Goal: Task Accomplishment & Management: Complete application form

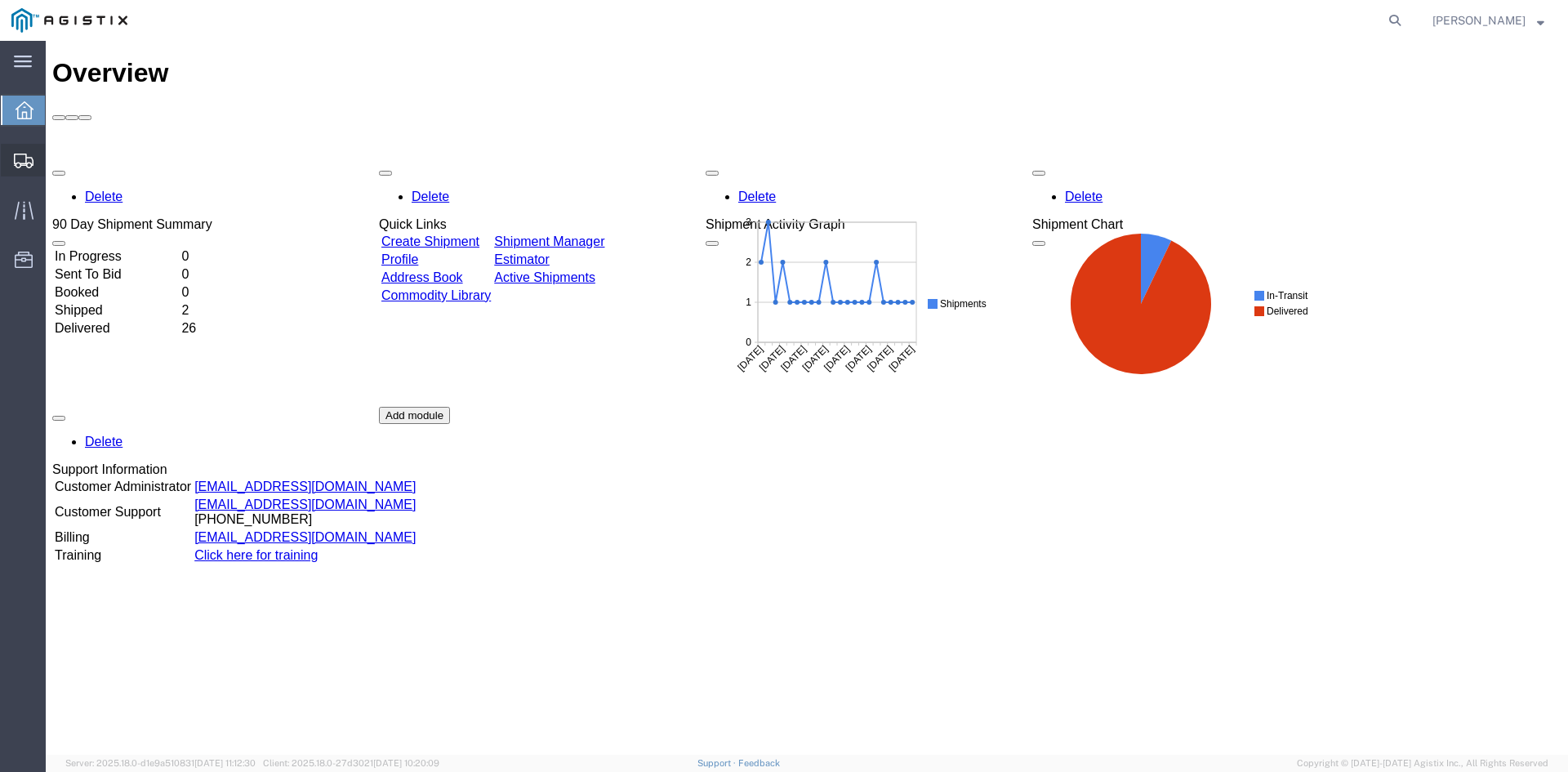
click at [0, 0] on span "Create Shipment" at bounding box center [0, 0] width 0 height 0
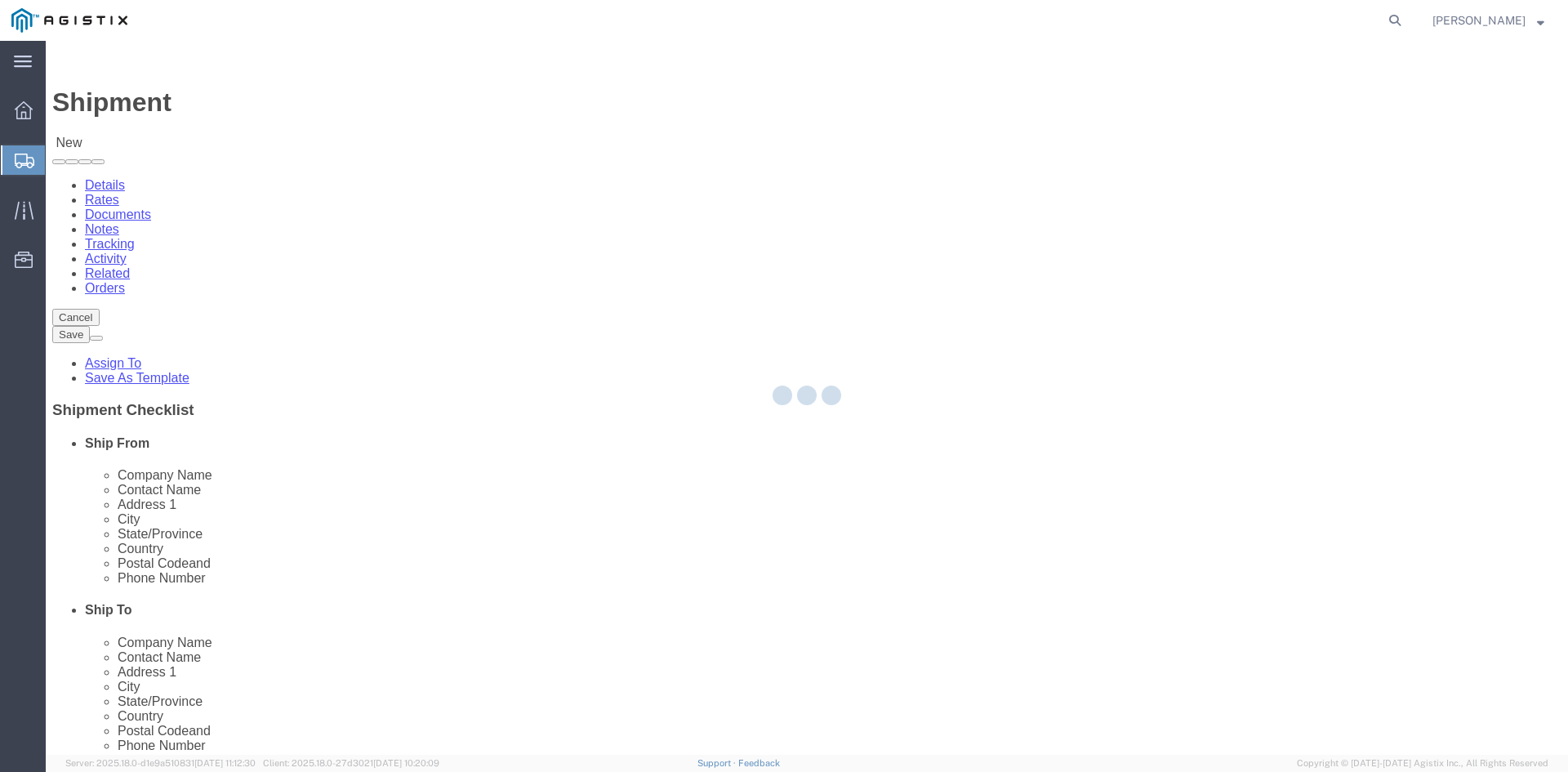
select select
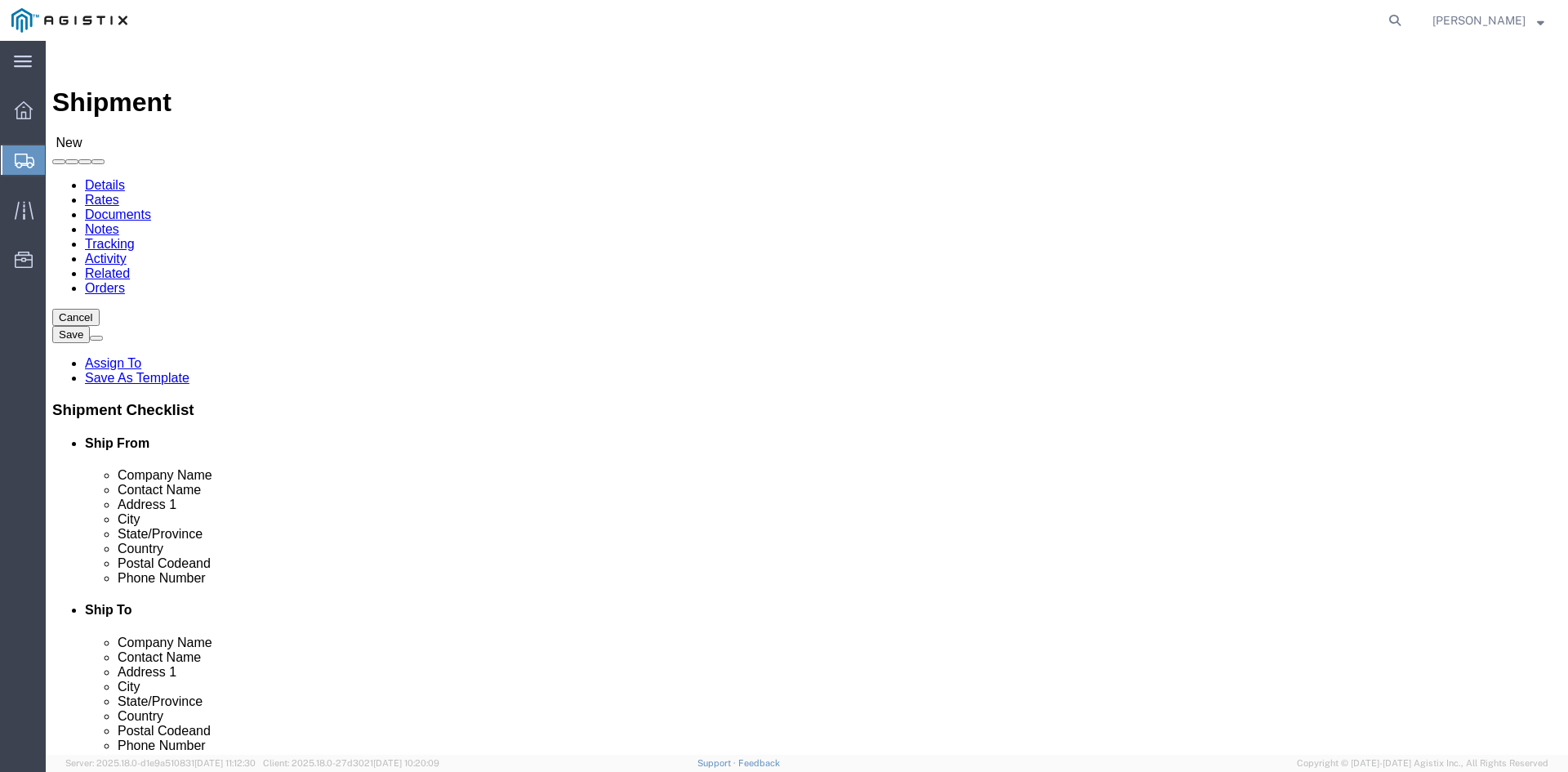
click select "Select Brooks Ekstrom - Brooks Utility Products PG&E"
select select "9596"
click select "Select Brooks Ekstrom - Brooks Utility Products PG&E"
select select
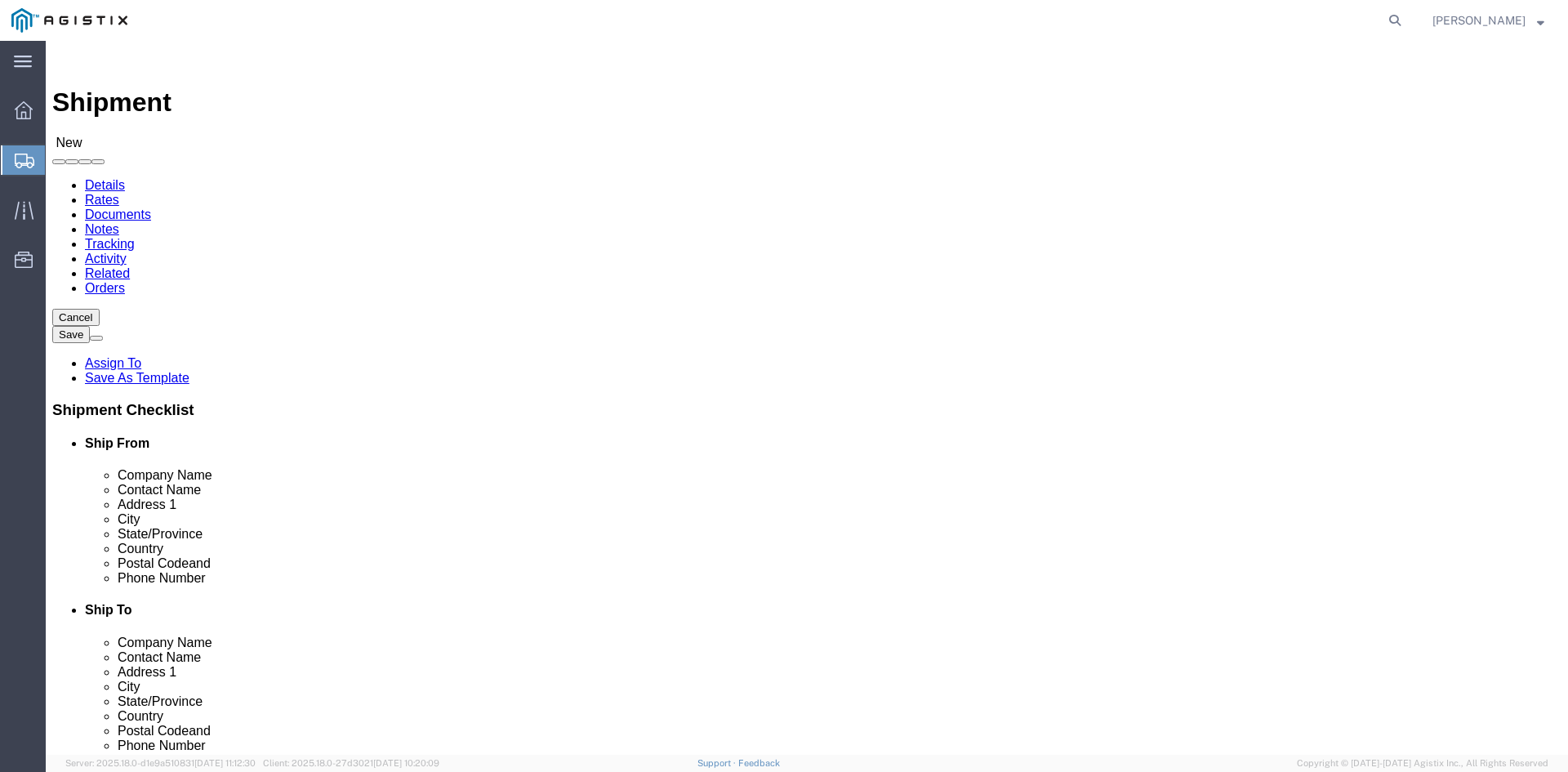
click select "Select All Others Fremont DC Fresno DC Wheatland DC"
select select "19740"
click select "Select All Others Fremont DC Fresno DC Wheatland DC"
click input "text"
type input "pac"
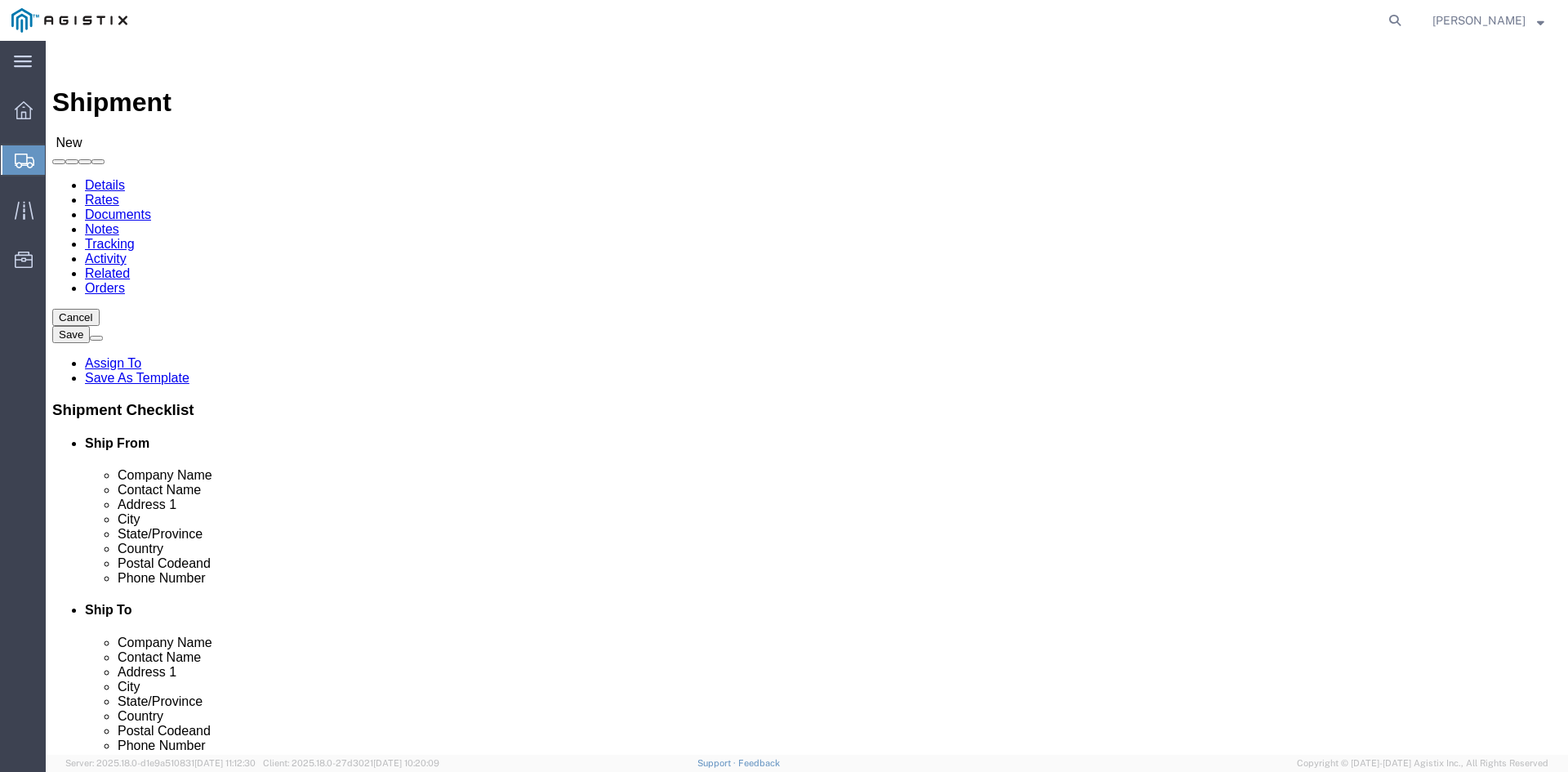
click p "- Pacific Gas & Electric - (Theresa Alverez) 42105 Boyce Rd., Freemont Material…"
select select "CA"
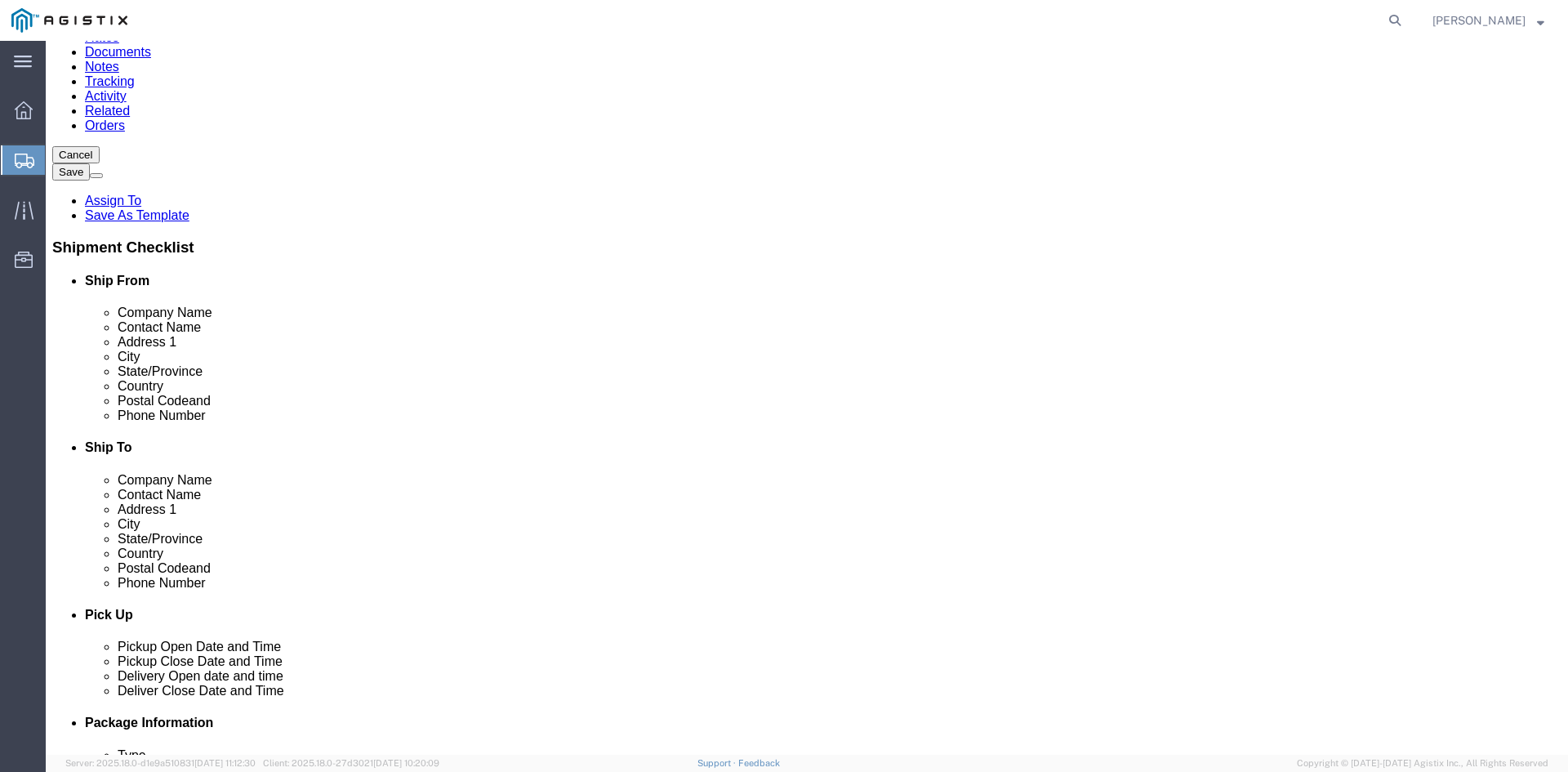
scroll to position [164, 0]
type input "Pacific Gas & Electric"
click input "text"
type input "b"
click p "- BUPG - (MARC LUCE) 43045 W 9 MILE, NOVI, MI, 48375, US , 9:00 AM - 4:00 PM"
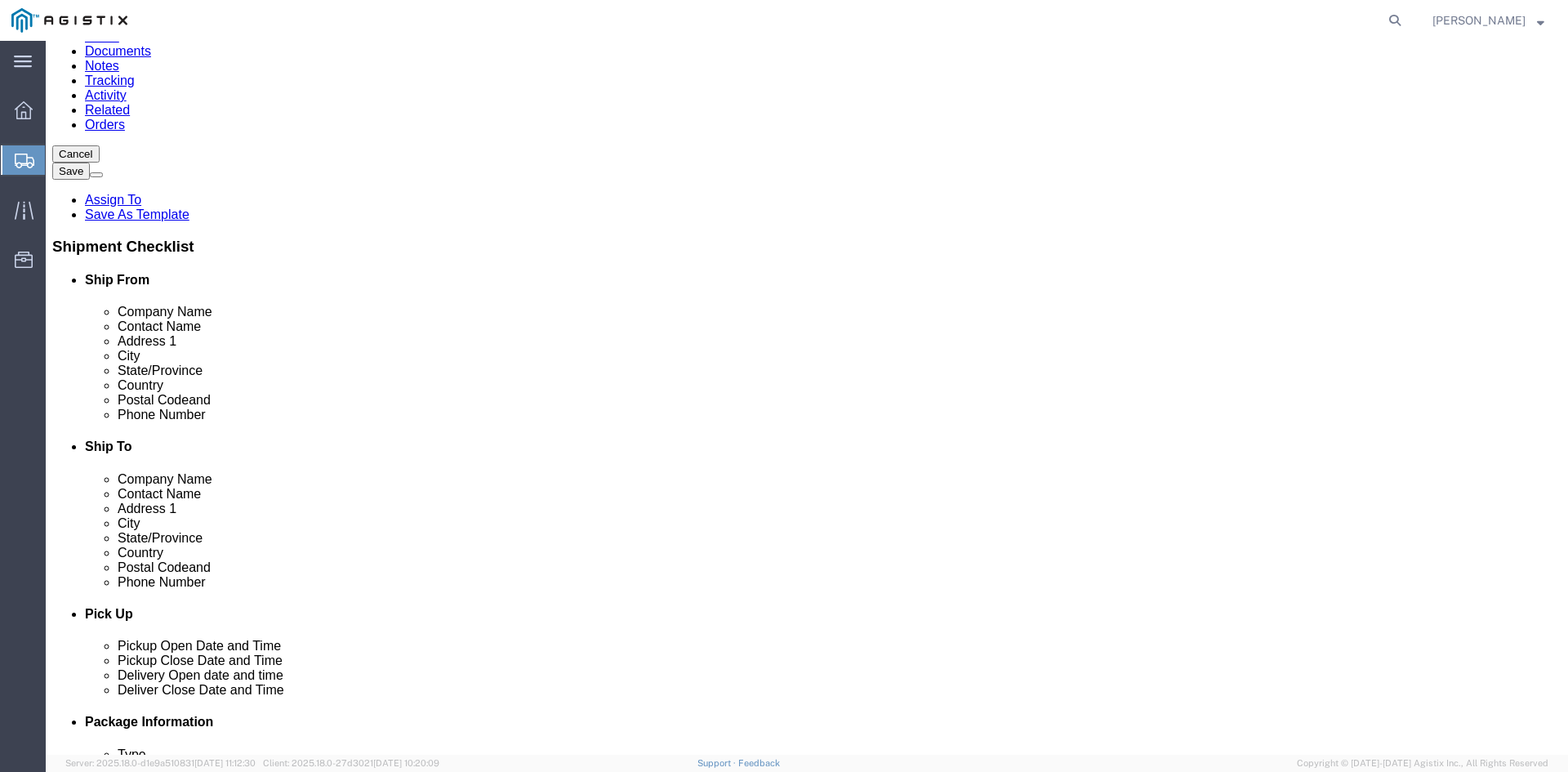
select select "MI"
type input "BUPG"
click input "text"
type input "M"
type input "CHRIS CATARINO"
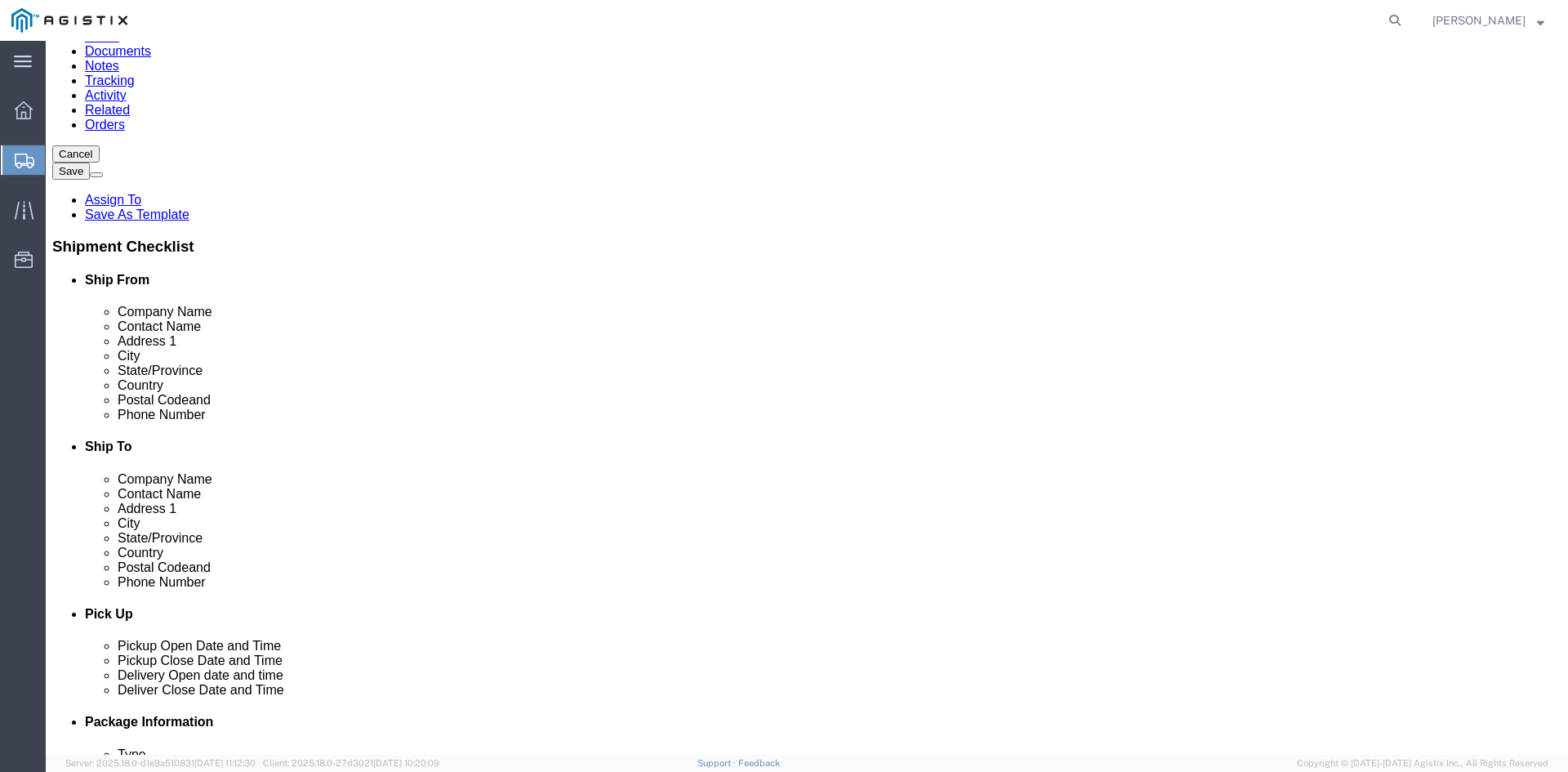
type input "43045 W 9 MILE"
click input "text"
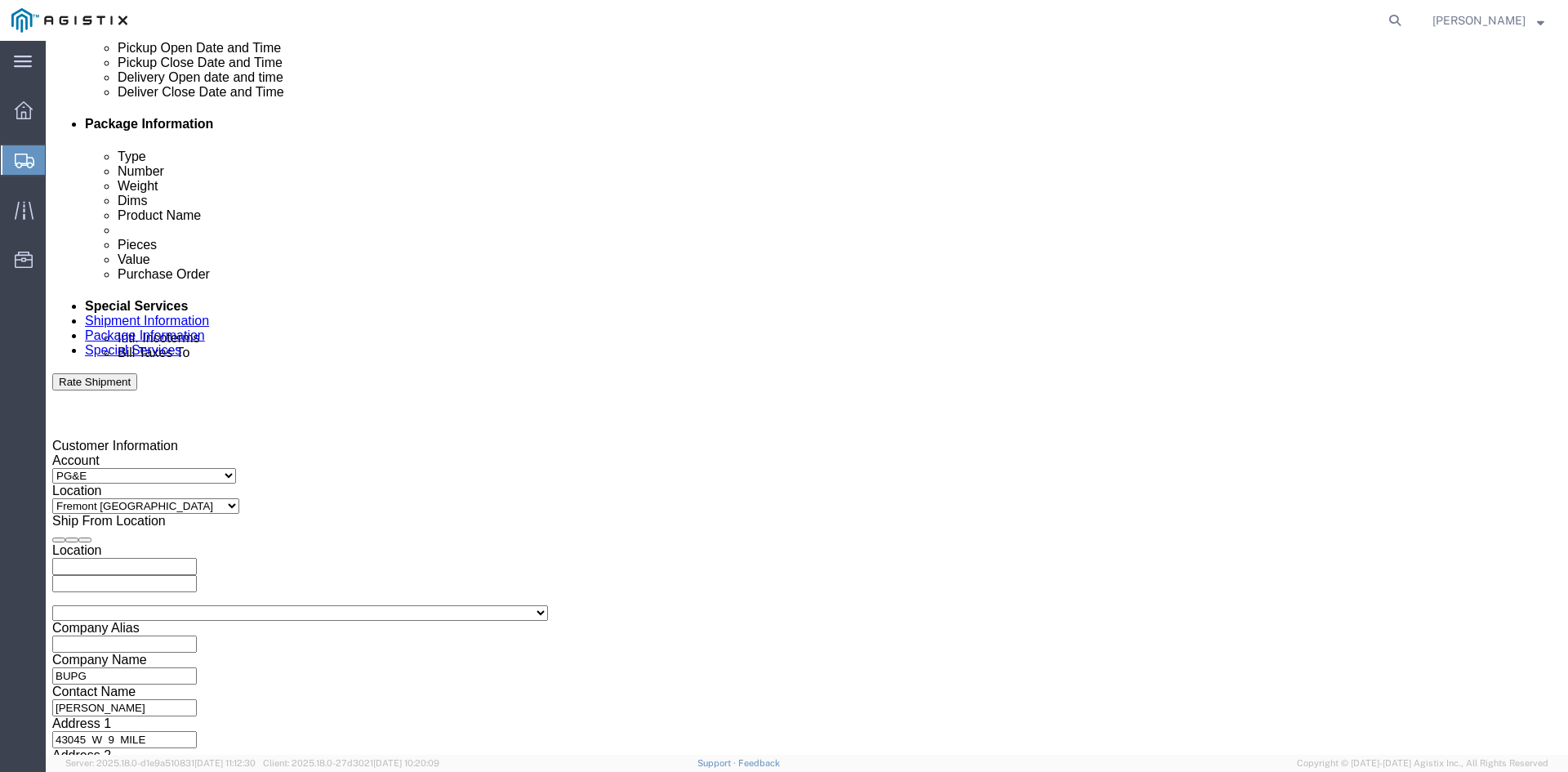
scroll to position [736, 0]
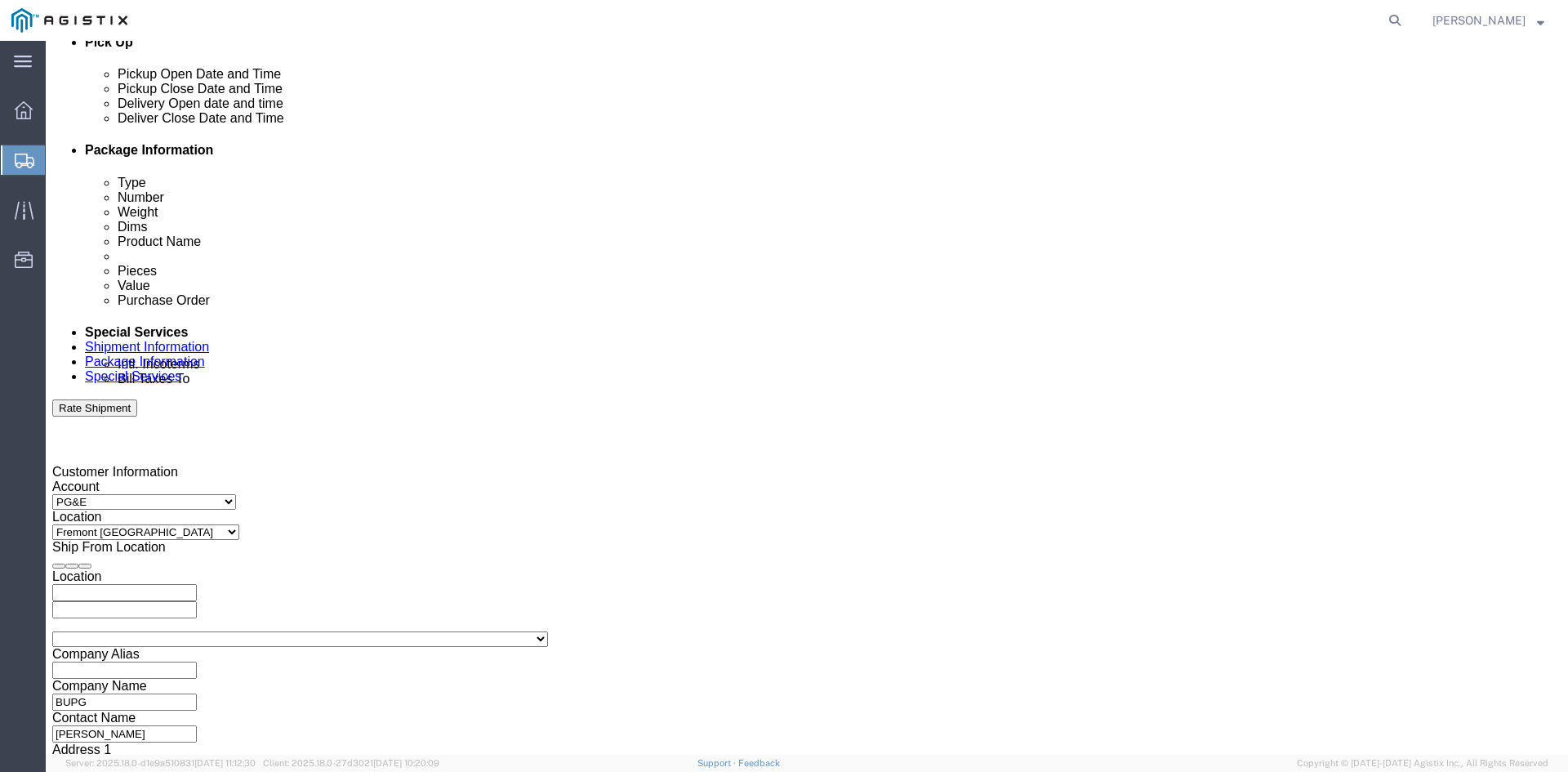
type input "ccatarino@brooksupg.com"
click div "Sep 10 2025 9:00 AM"
click input "4:00 PM"
type input "9:00 AM"
click button "Apply"
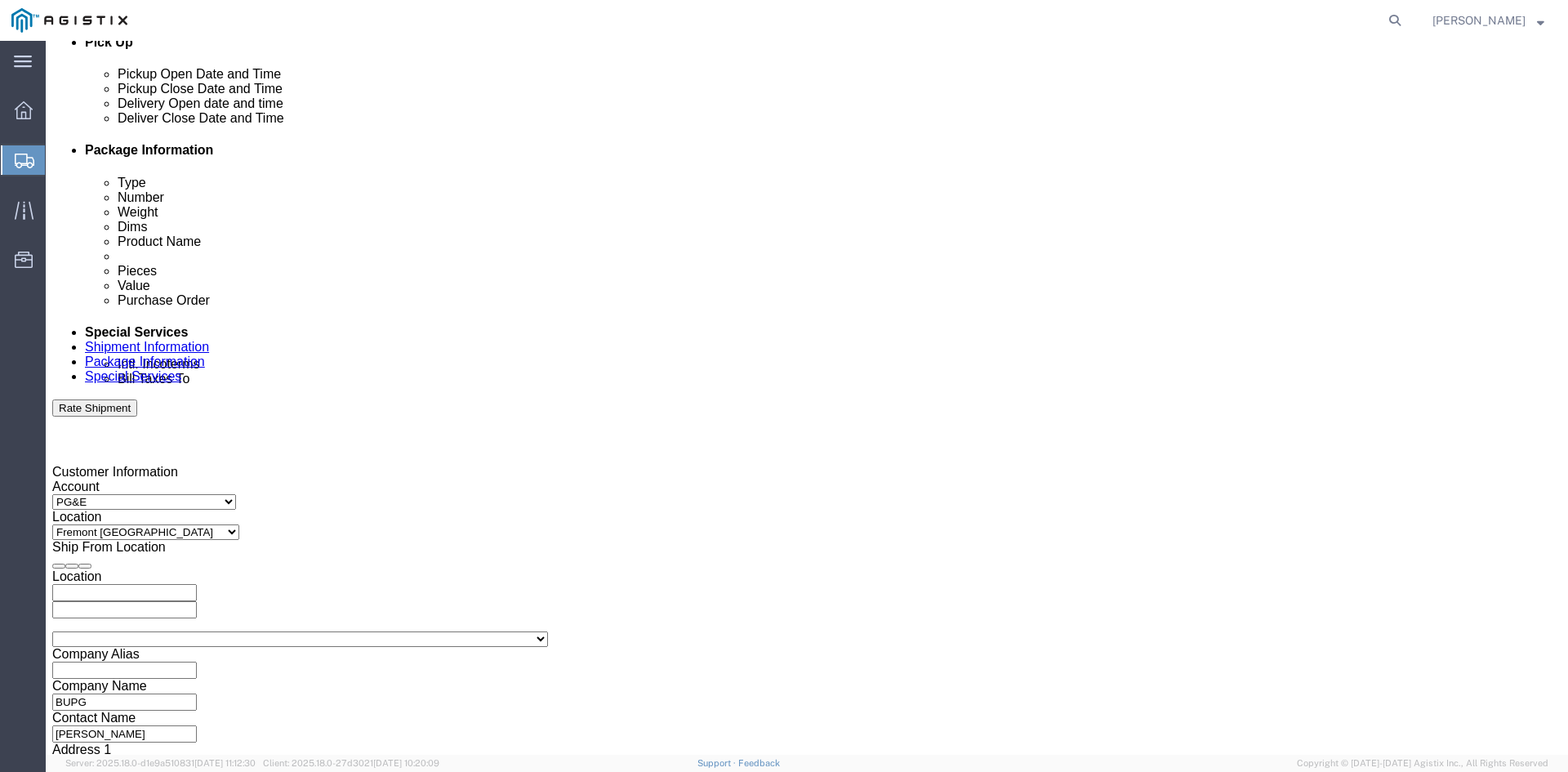
click div "Sep 11 2025 10:00 AM"
type input "3:00 PM"
click button "Apply"
click div
click input "4:00 PM"
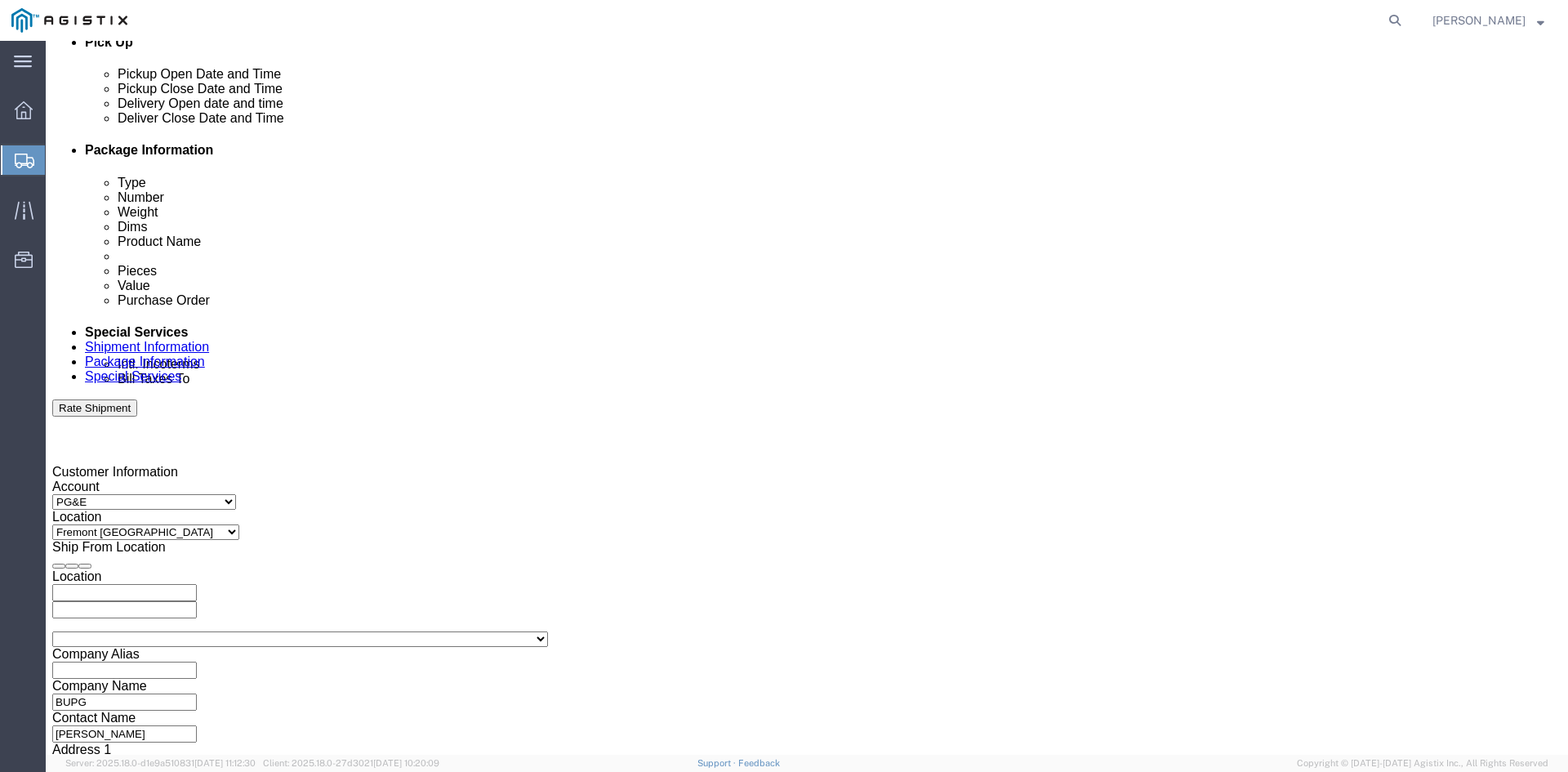
type input "9:00 AM"
click button "Apply"
click div
type input "3:00 PM"
click button "Apply"
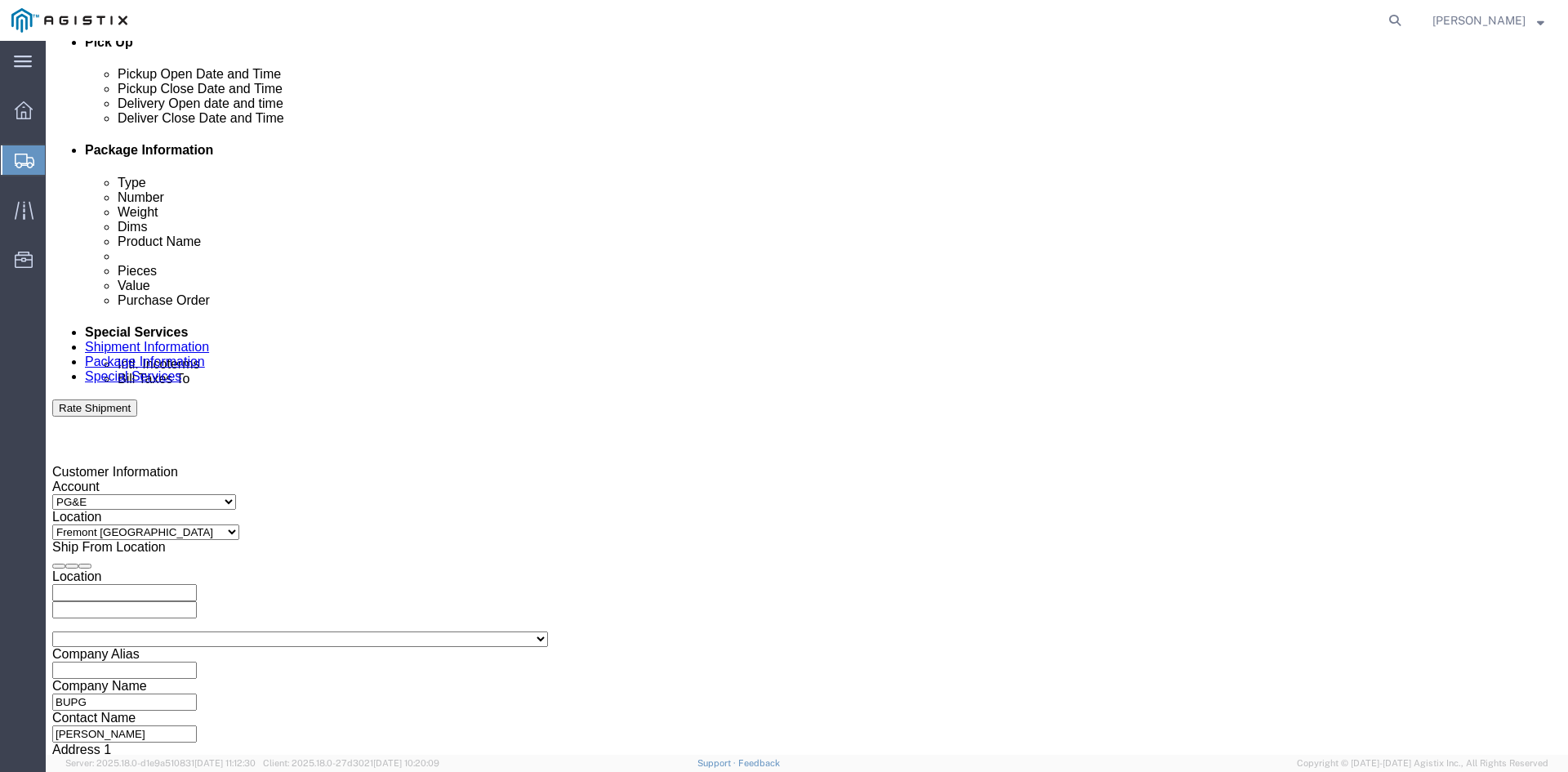
click input "text"
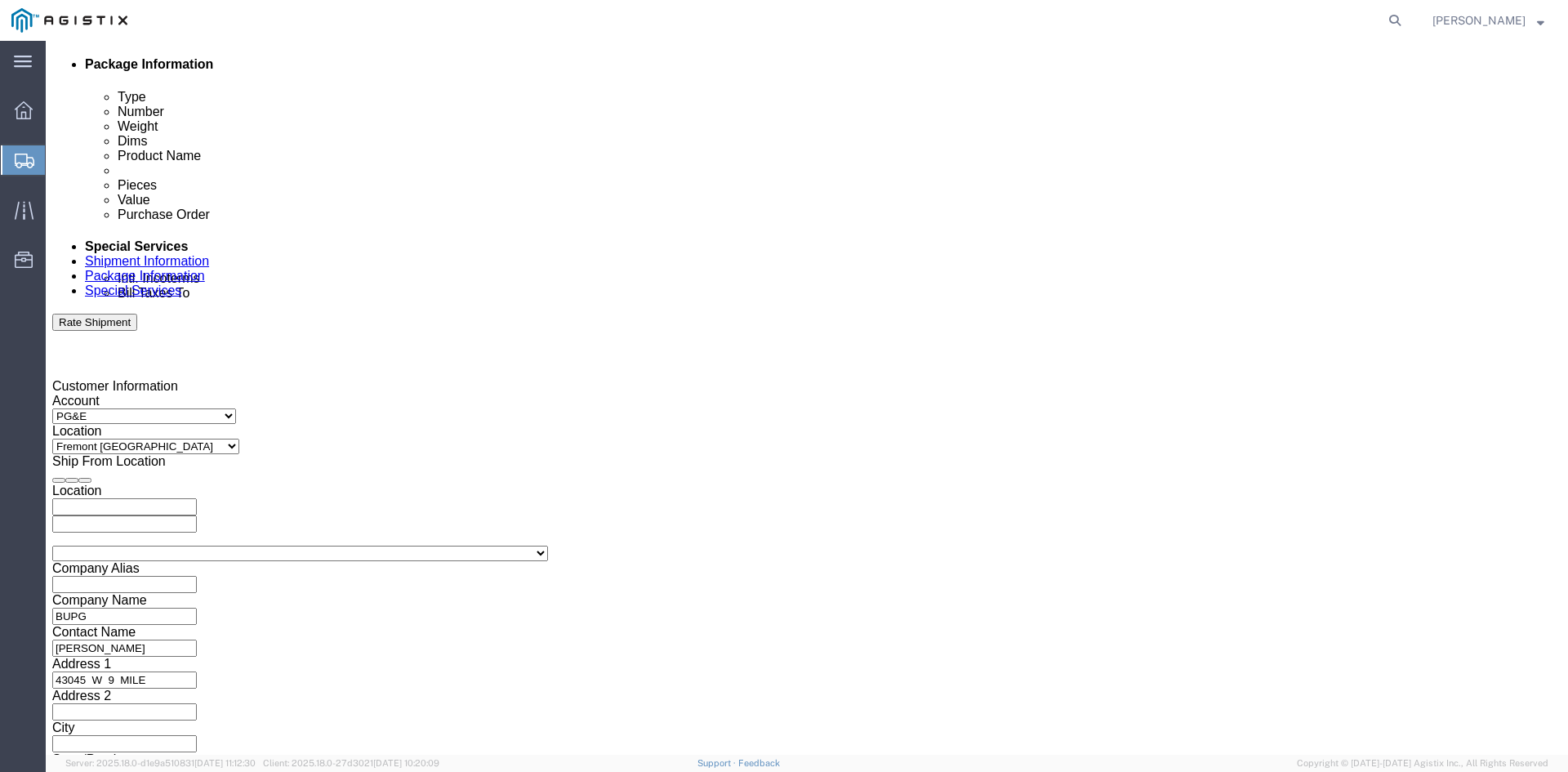
scroll to position [823, 0]
type input "3501418081"
click div "Previous Continue"
click button "Continue"
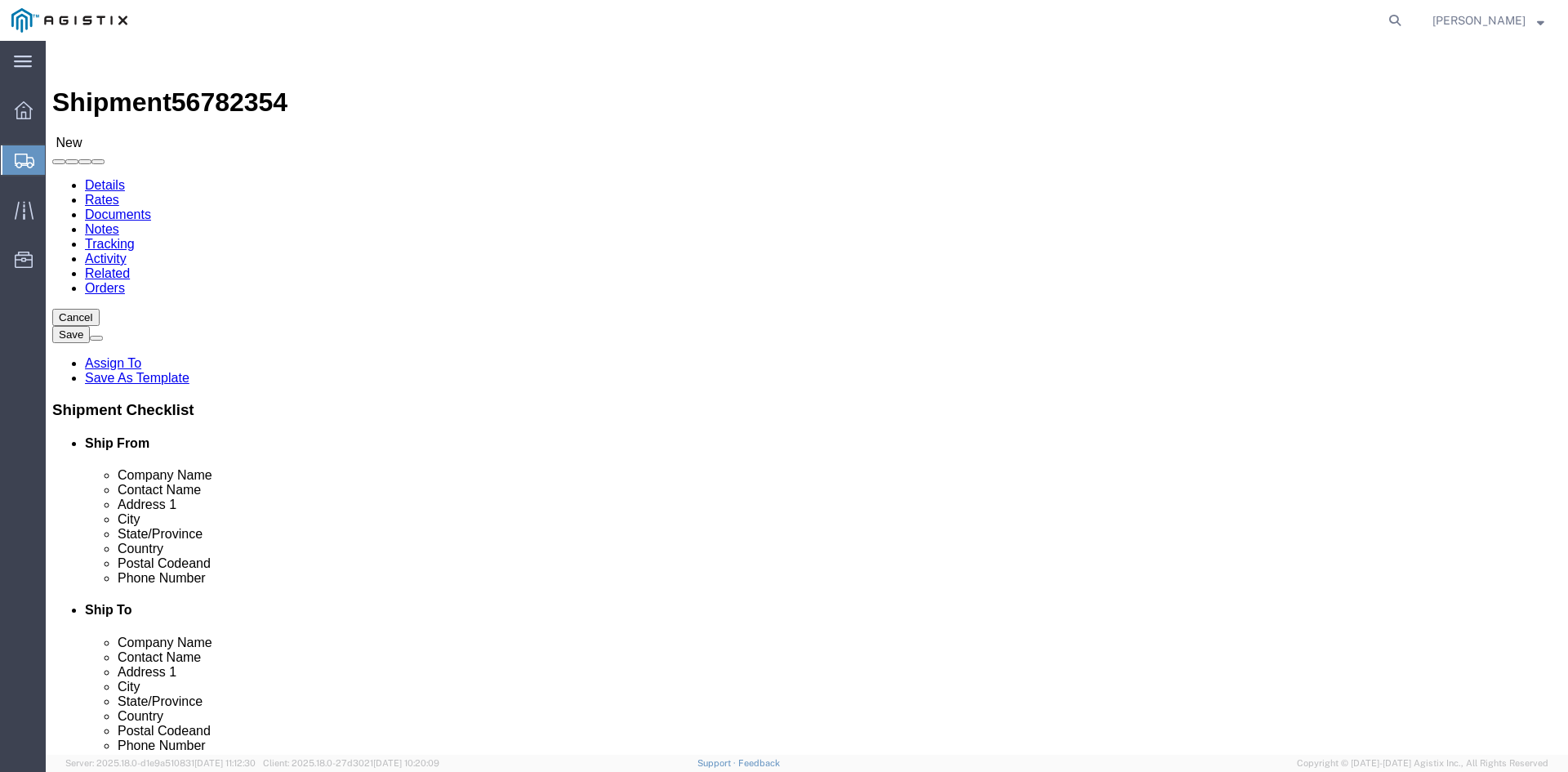
click select "Select Bulk Bundle(s) Cardboard Box(es) Carton(s) Crate(s) Drum(s) (Fiberboard)…"
select select "PSNS"
click select "Select Bulk Bundle(s) Cardboard Box(es) Carton(s) Crate(s) Drum(s) (Fiberboard)…"
click input "1"
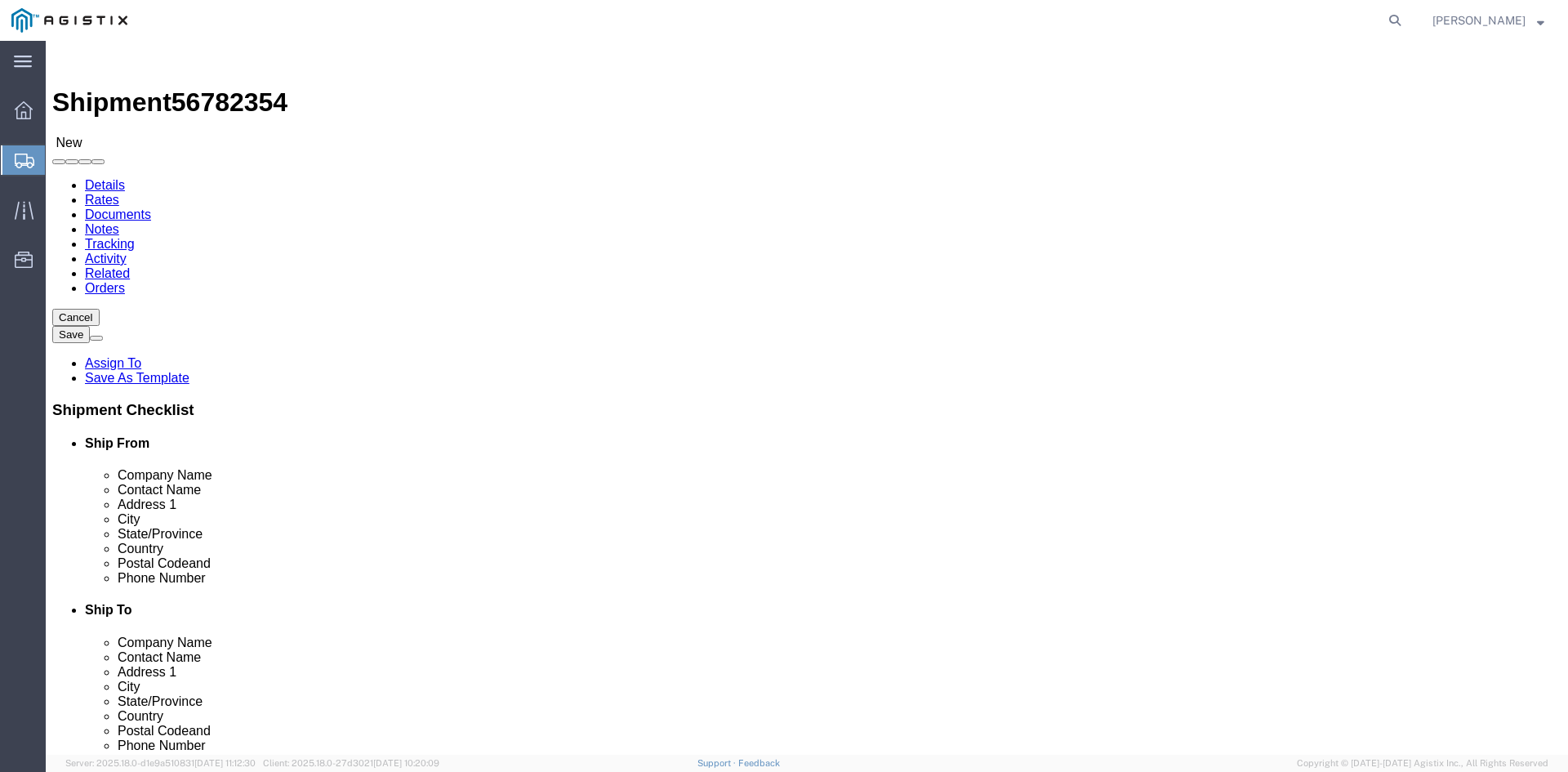
click input "text"
type input "60"
click input "1"
type input "3"
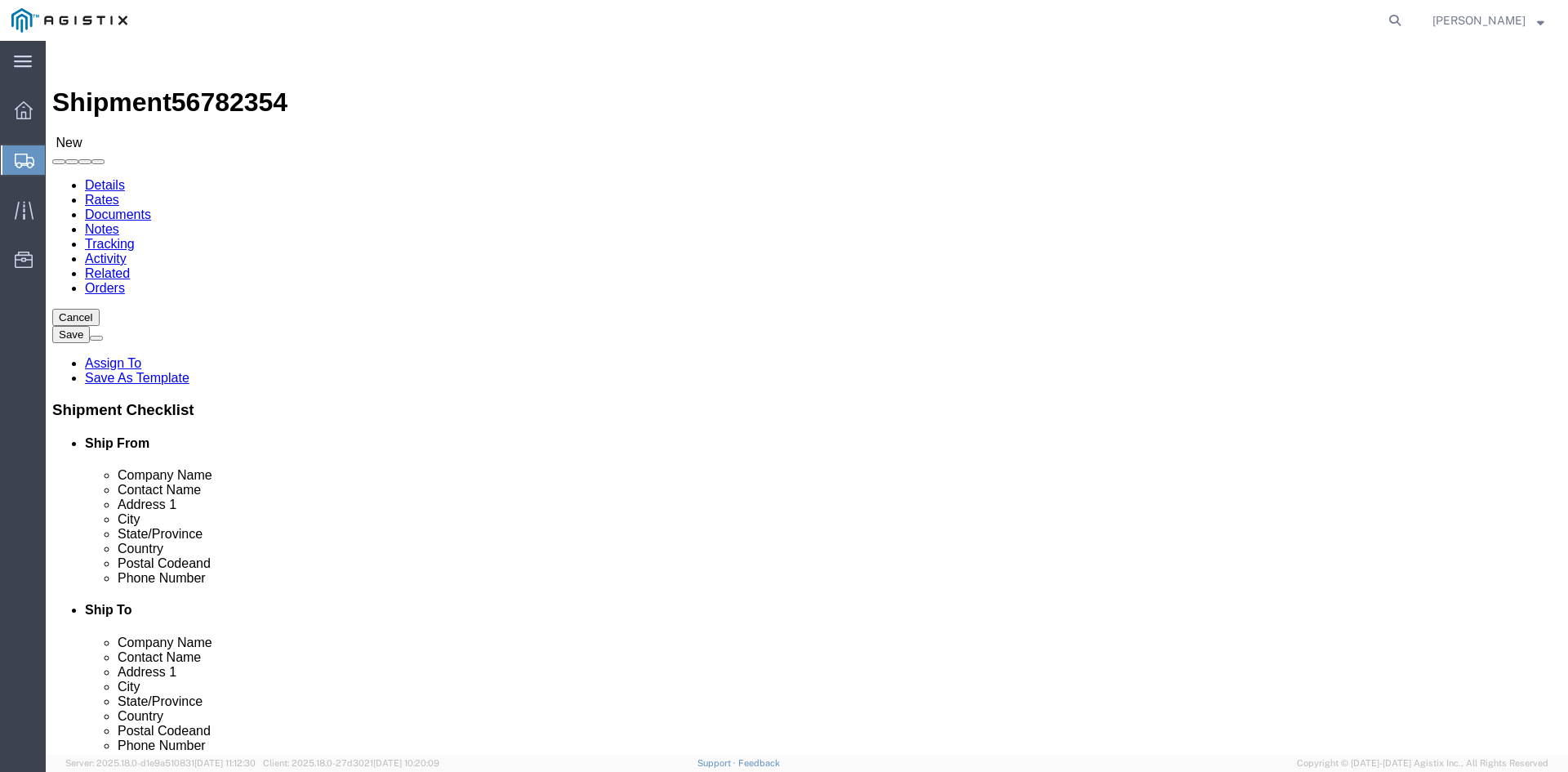
click input "text"
type input "48"
type input "40"
type input "83"
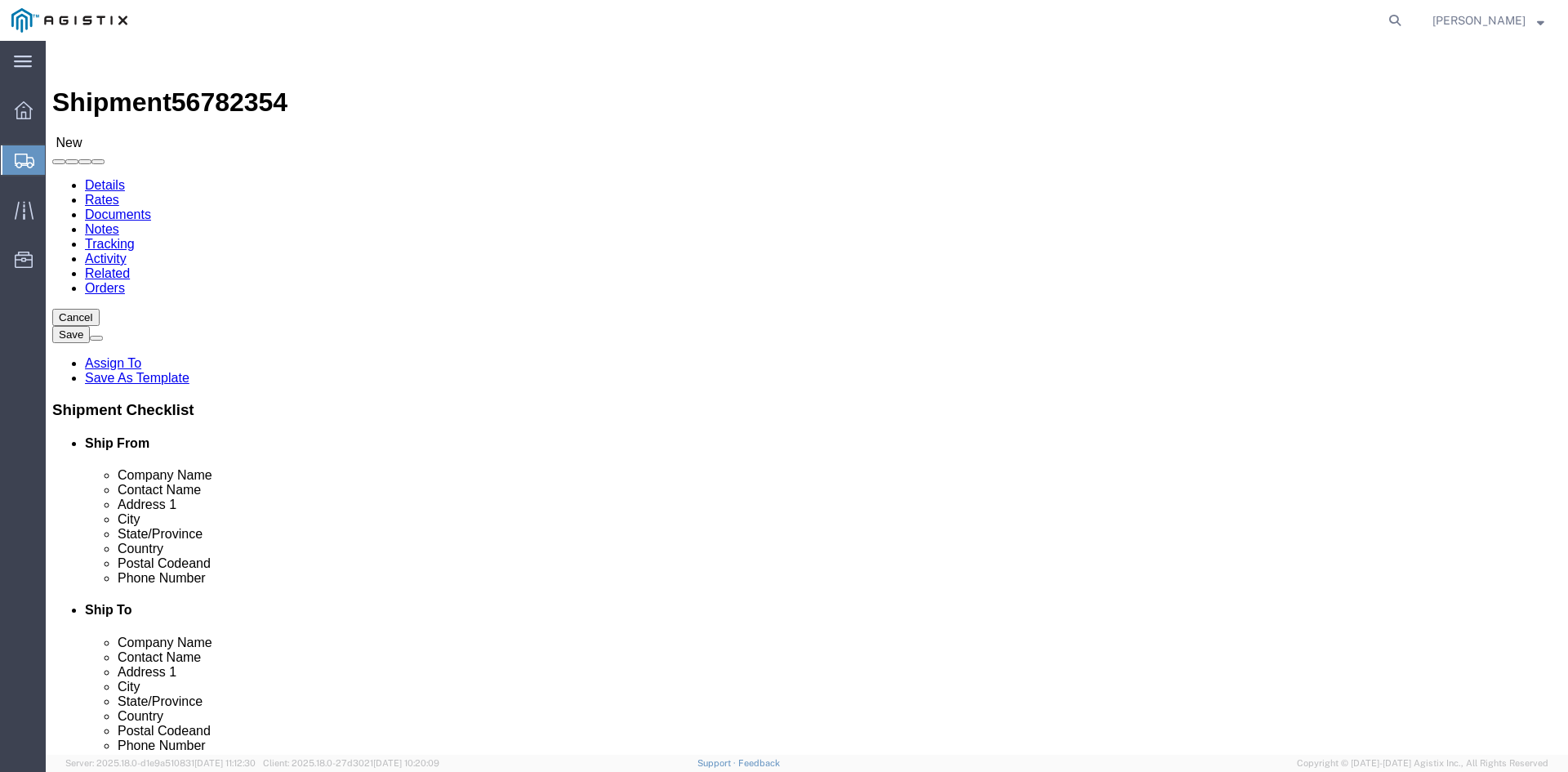
click input "0.00"
type input "2040"
click link "Add Content"
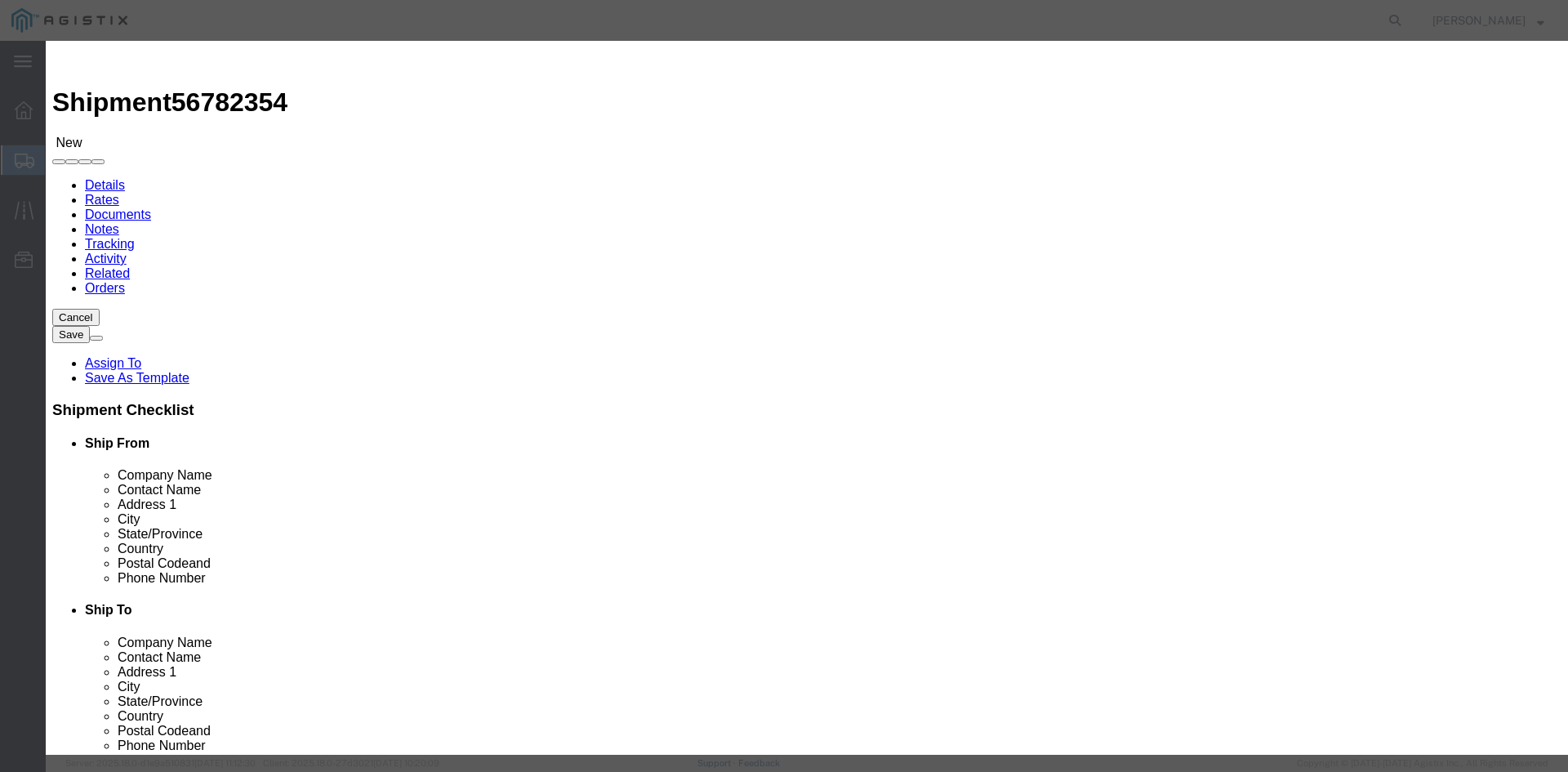
click input "text"
type input "rings"
click input "0"
type input "6000"
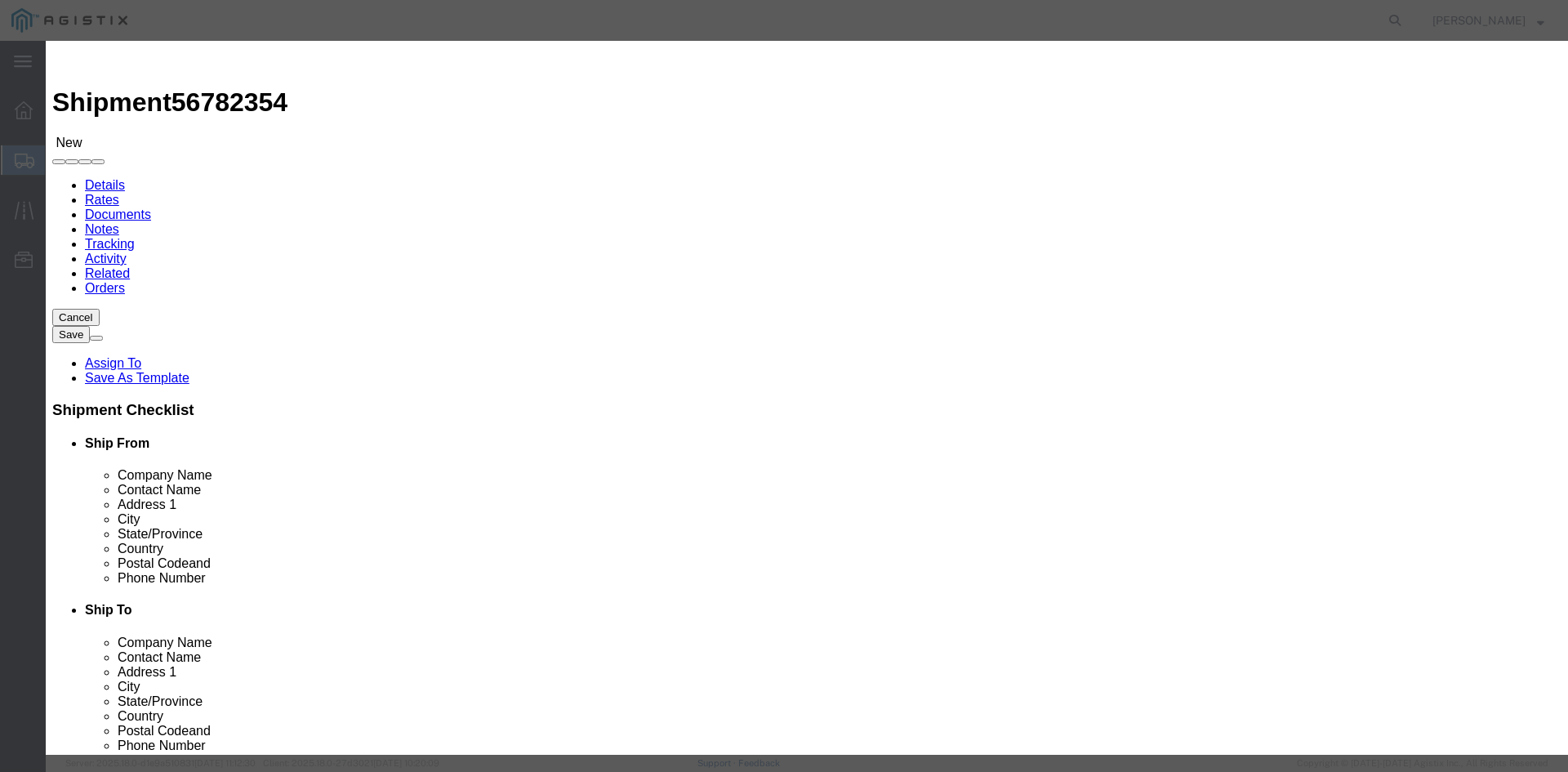
click input "text"
type input "29000"
click select "Select 50 55 60 65 70 85 92.5 100 125 175 250 300 400"
select select "85"
click select "Select 50 55 60 65 70 85 92.5 100 125 175 250 300 400"
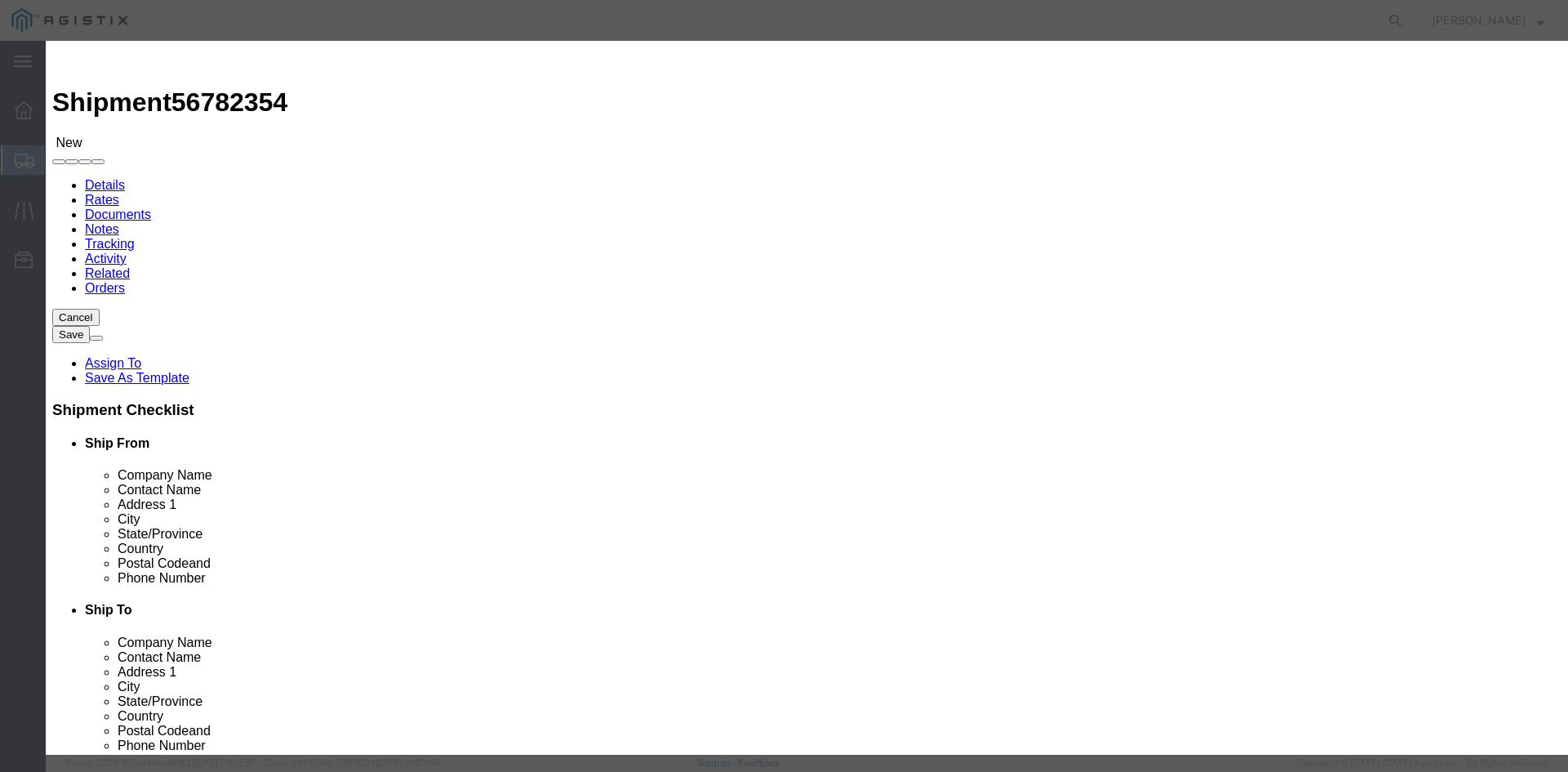
click button "Save & Close"
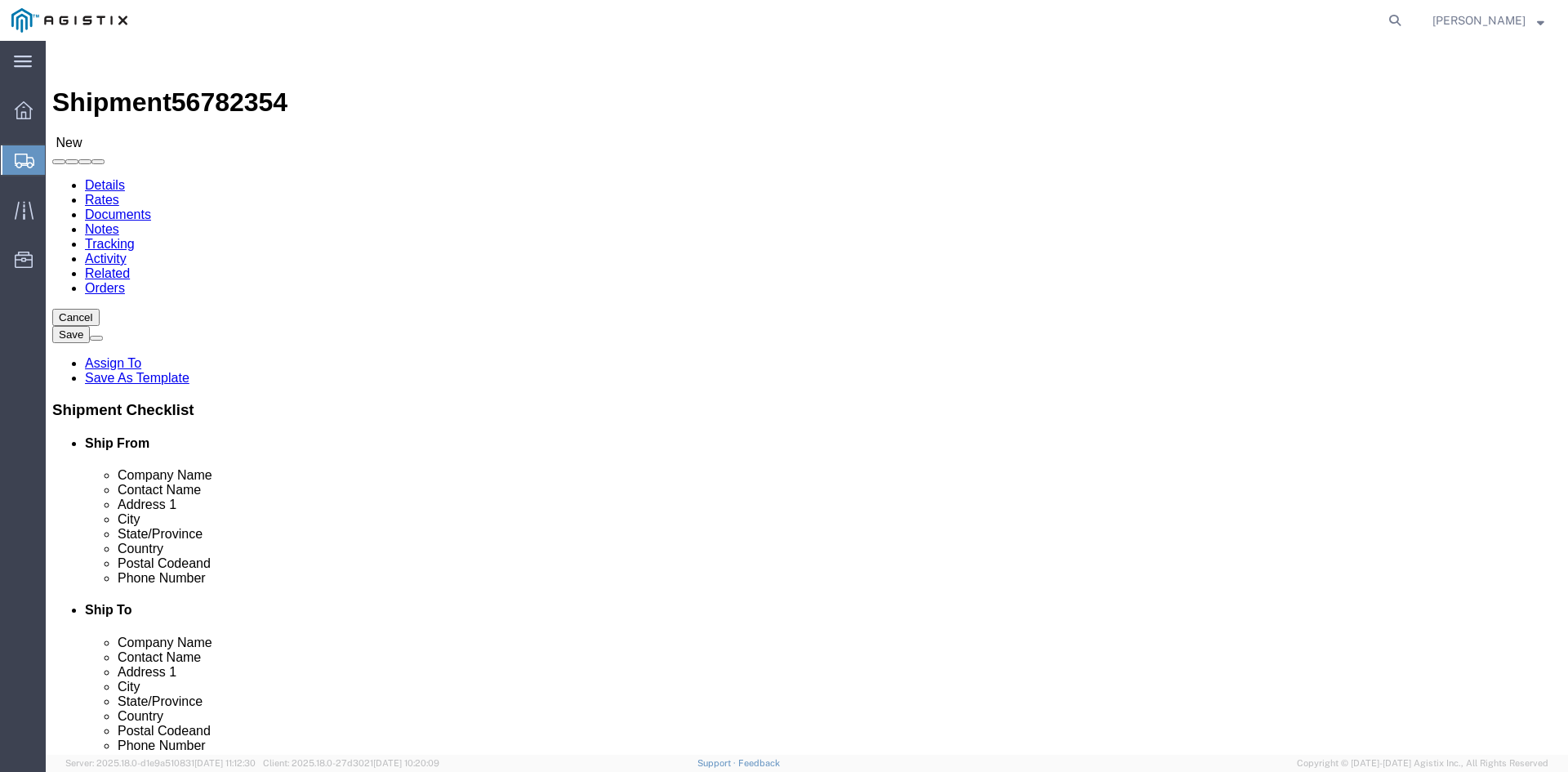
click button "Rate Shipment"
